Goal: Transaction & Acquisition: Book appointment/travel/reservation

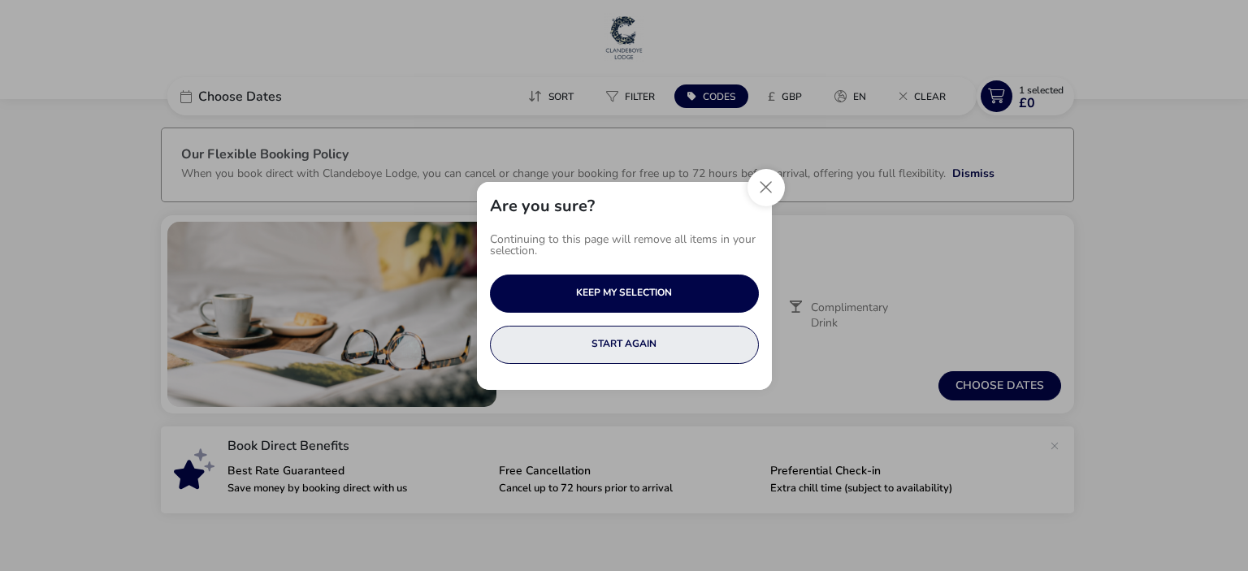
click at [652, 345] on button "START AGAIN" at bounding box center [624, 345] width 269 height 38
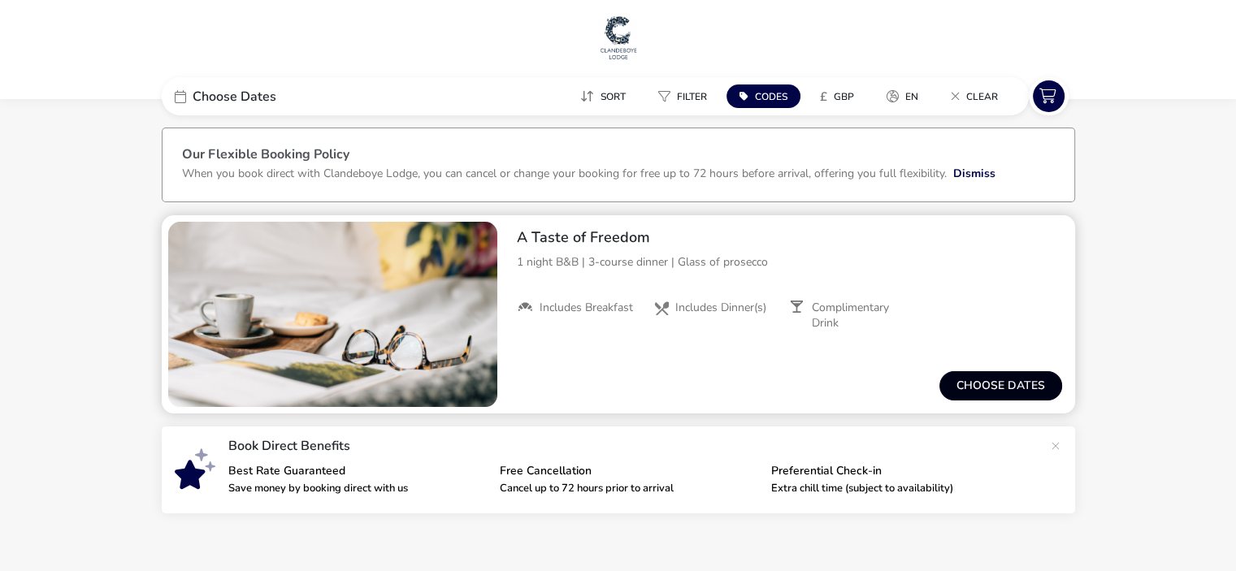
click at [1012, 376] on button "Choose dates" at bounding box center [1000, 385] width 123 height 29
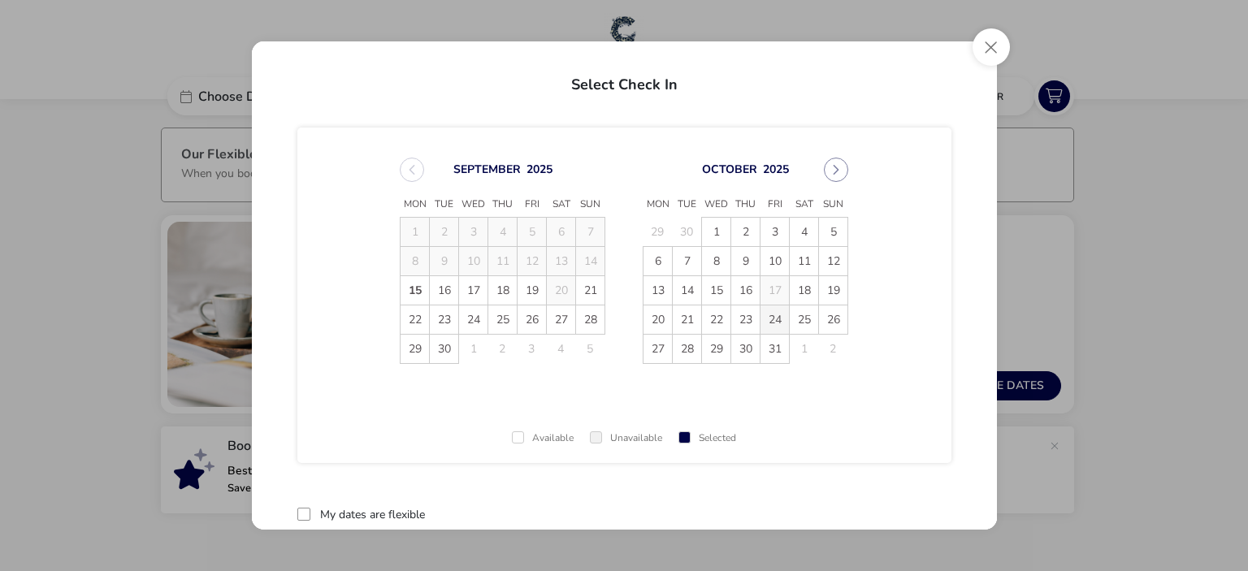
click at [770, 318] on span "24" at bounding box center [774, 319] width 28 height 28
click at [799, 318] on span "25" at bounding box center [804, 319] width 28 height 28
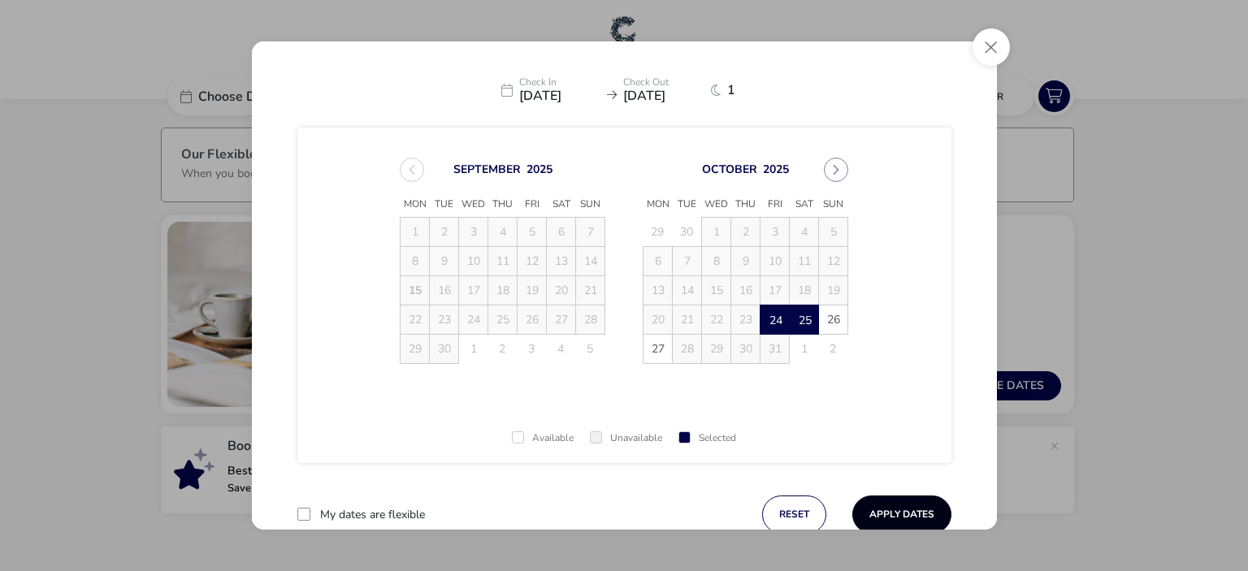
click at [897, 514] on button "Apply Dates" at bounding box center [901, 515] width 99 height 38
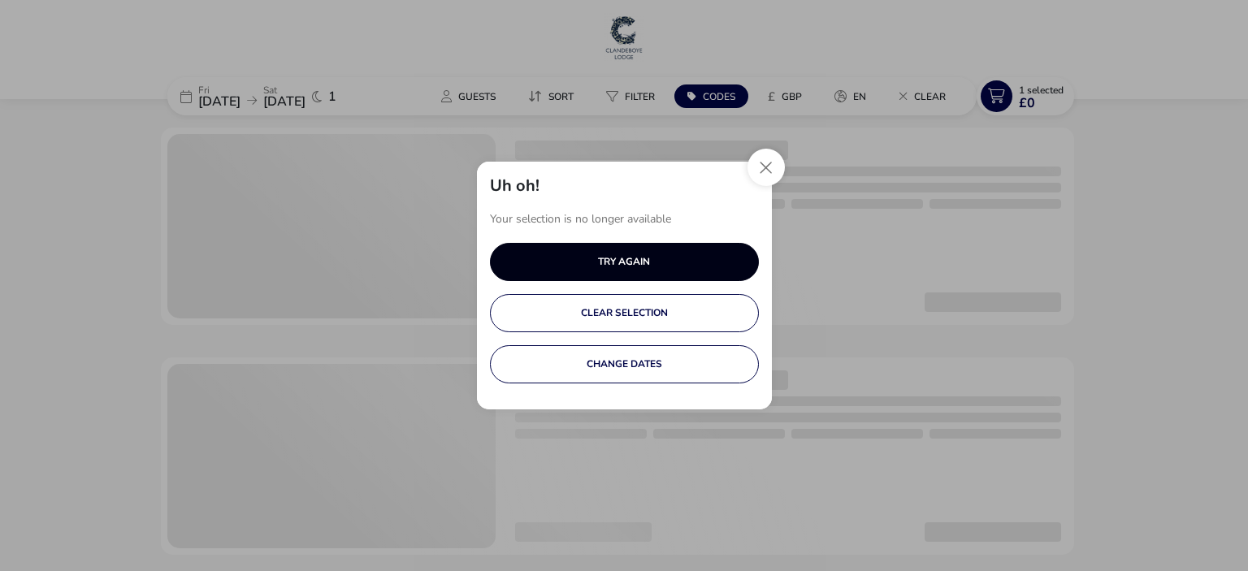
click at [647, 259] on button "TRY AGAIN" at bounding box center [624, 262] width 269 height 38
click at [653, 316] on button "CLEAR SELECTION" at bounding box center [624, 313] width 269 height 38
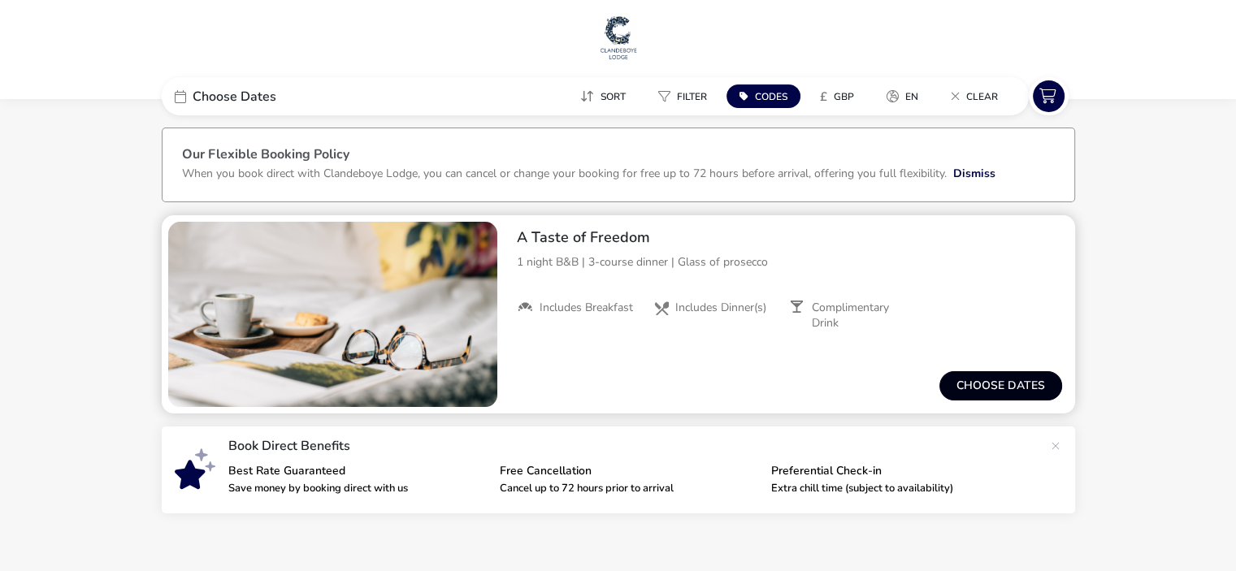
click at [1015, 384] on button "Choose dates" at bounding box center [1000, 385] width 123 height 29
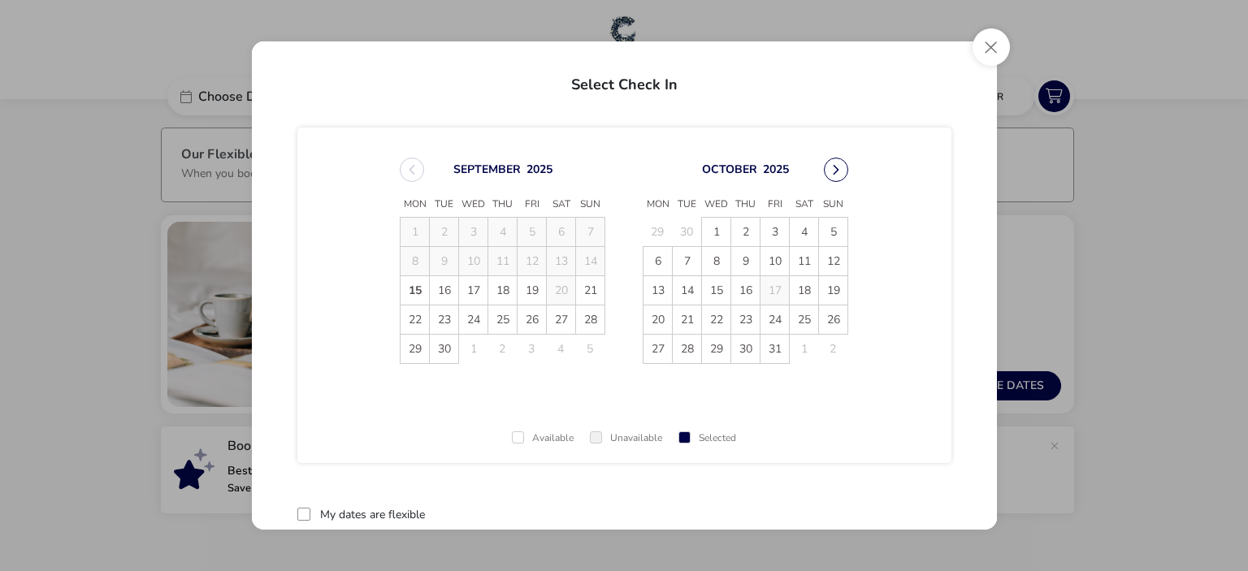
click at [830, 172] on button "Next Month" at bounding box center [836, 170] width 24 height 24
click at [832, 169] on button "Next Month" at bounding box center [836, 170] width 24 height 24
click at [400, 161] on button "Previous Month" at bounding box center [412, 170] width 24 height 24
click at [400, 164] on div "[DATE]" at bounding box center [503, 170] width 206 height 24
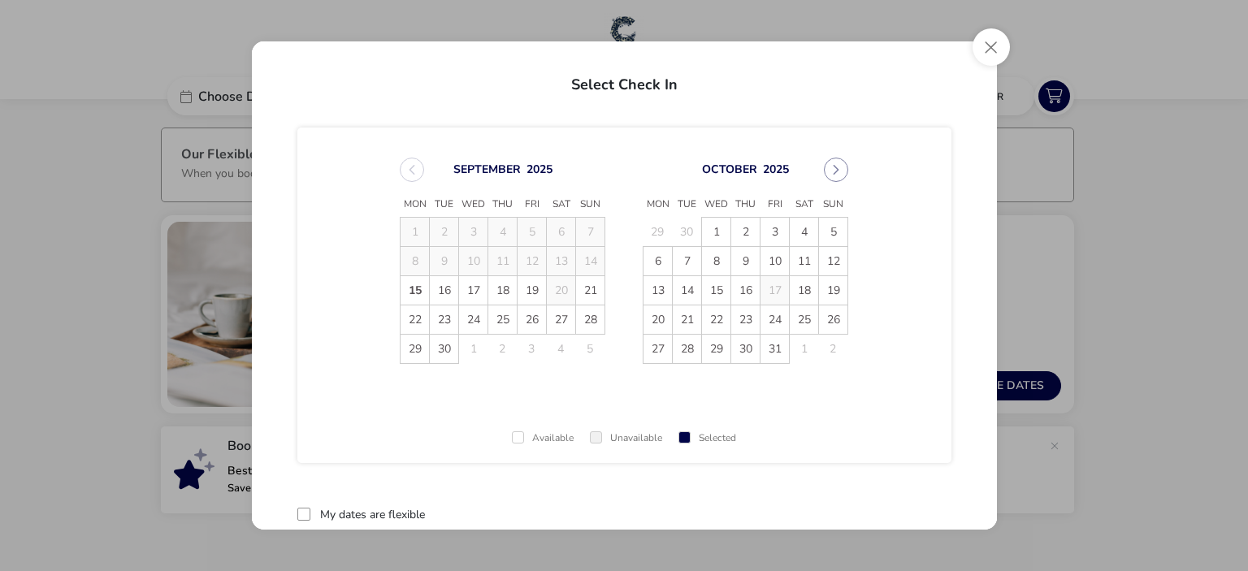
click at [400, 164] on div "[DATE]" at bounding box center [503, 170] width 206 height 24
click at [771, 314] on span "24" at bounding box center [774, 319] width 28 height 28
click at [805, 314] on span "25" at bounding box center [804, 319] width 28 height 28
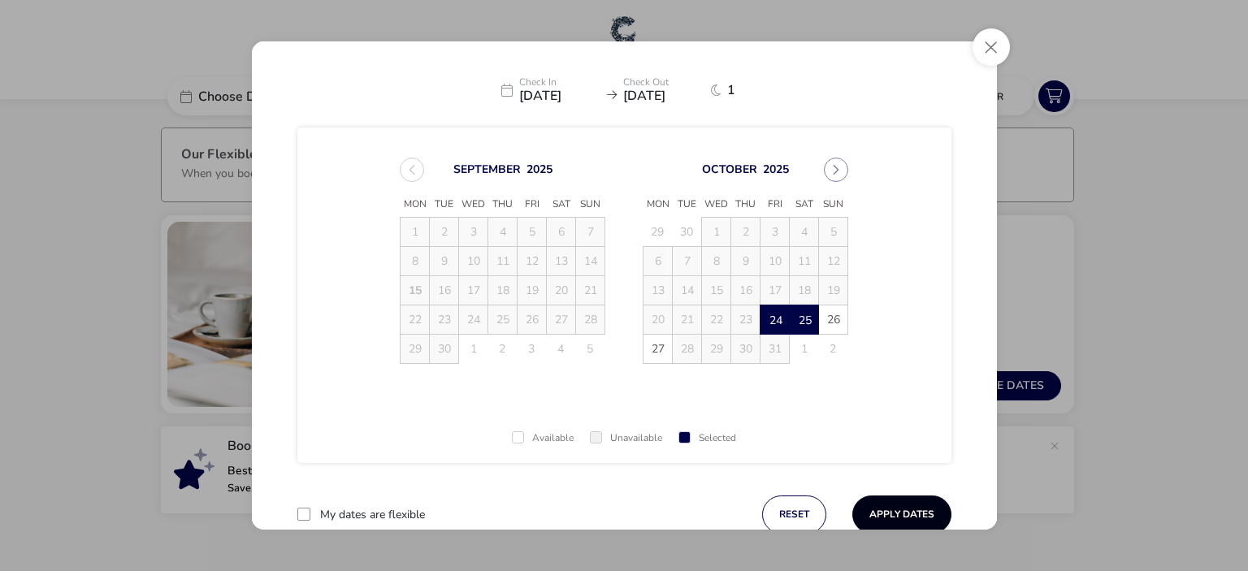
click at [906, 520] on button "Apply Dates" at bounding box center [901, 515] width 99 height 38
